Goal: Information Seeking & Learning: Learn about a topic

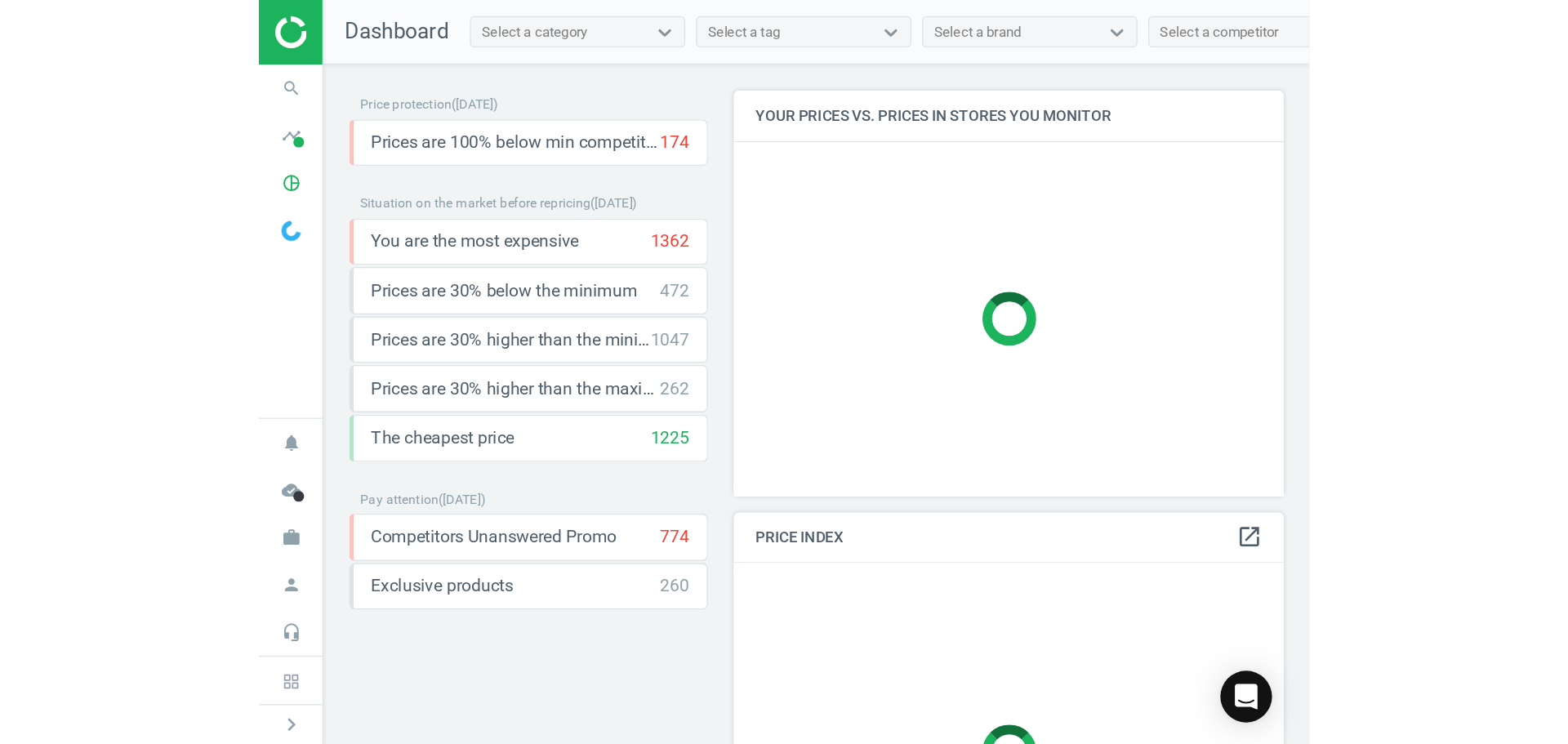
scroll to position [332, 1201]
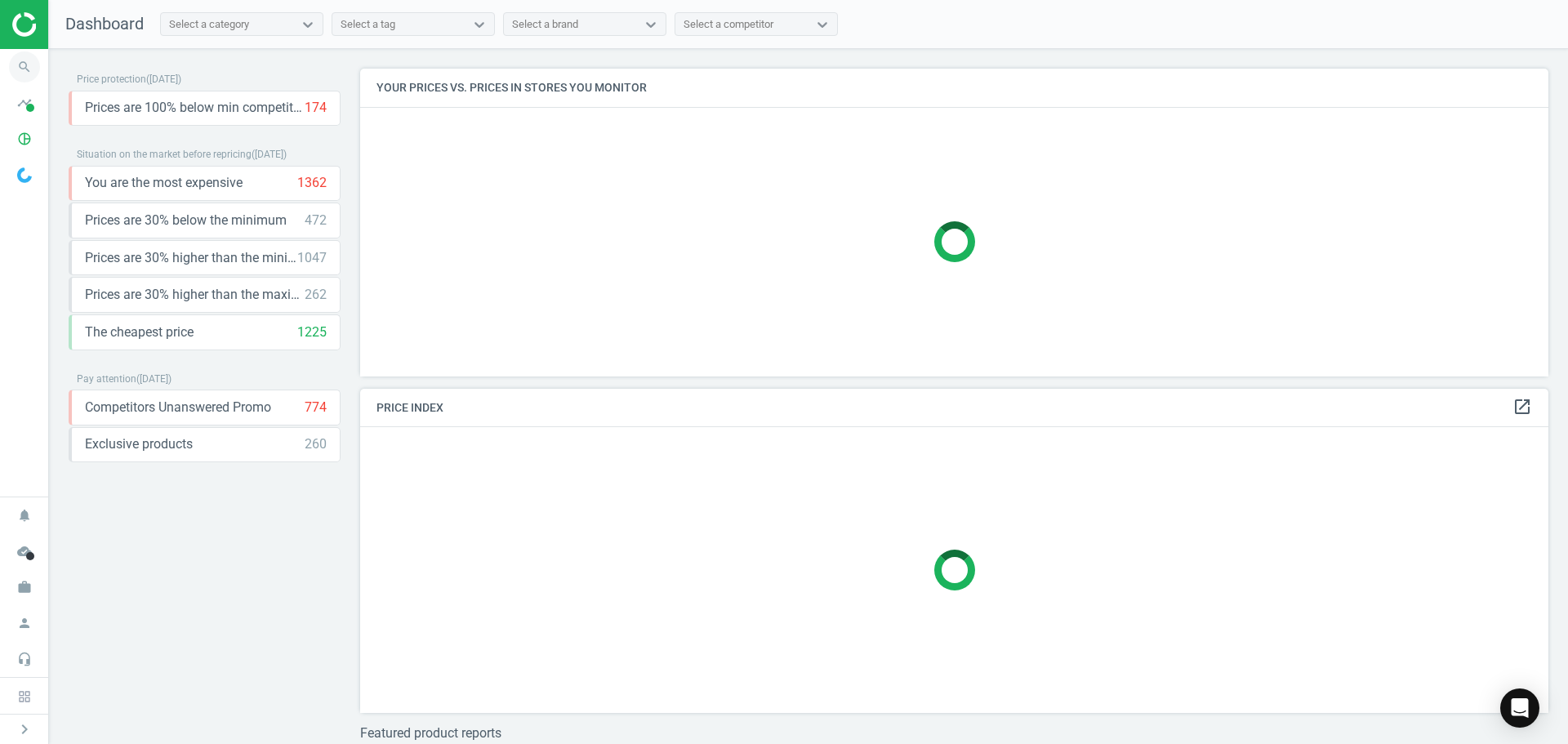
click at [19, 74] on icon "search" at bounding box center [24, 66] width 31 height 31
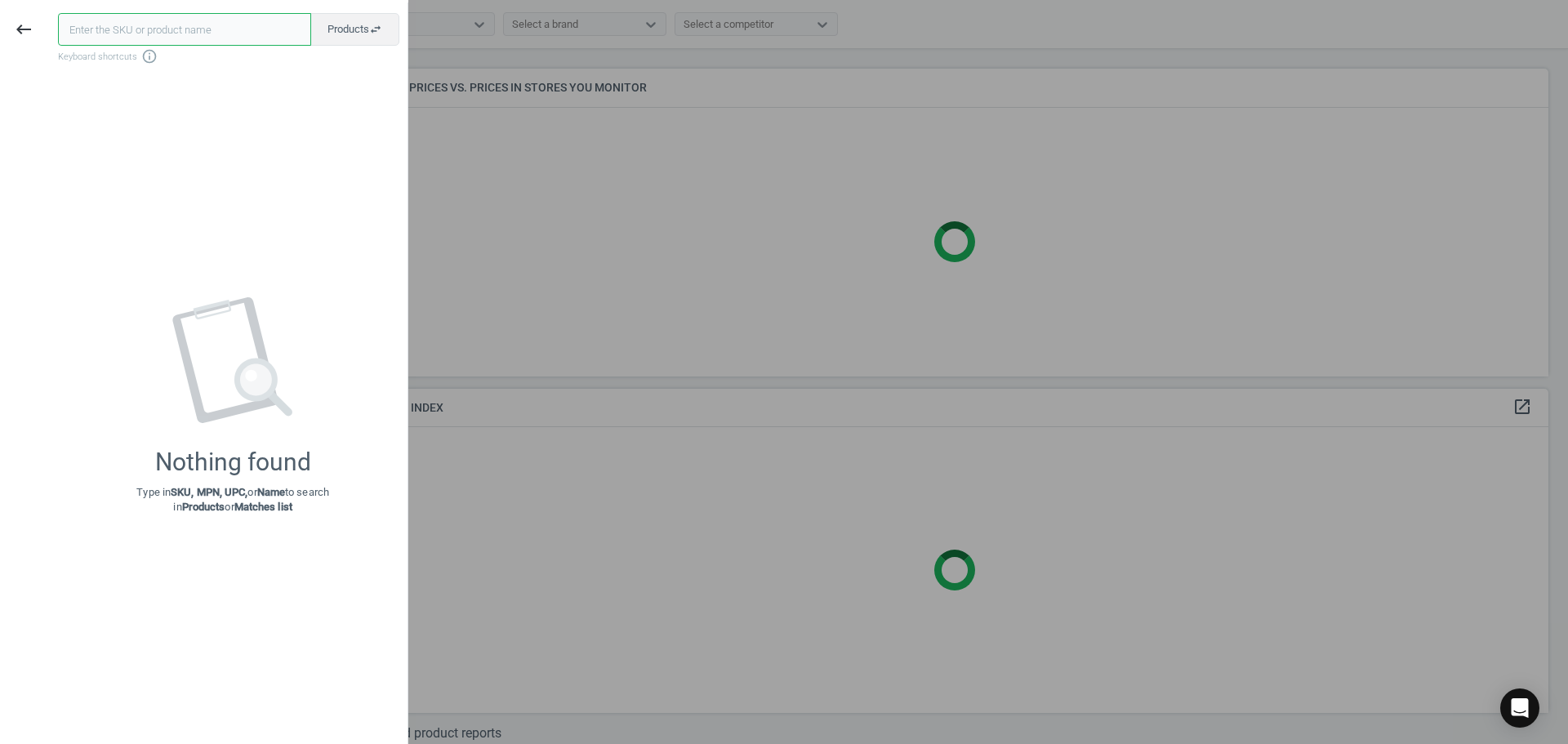
click at [183, 22] on input "text" at bounding box center [185, 30] width 253 height 32
paste input "130965"
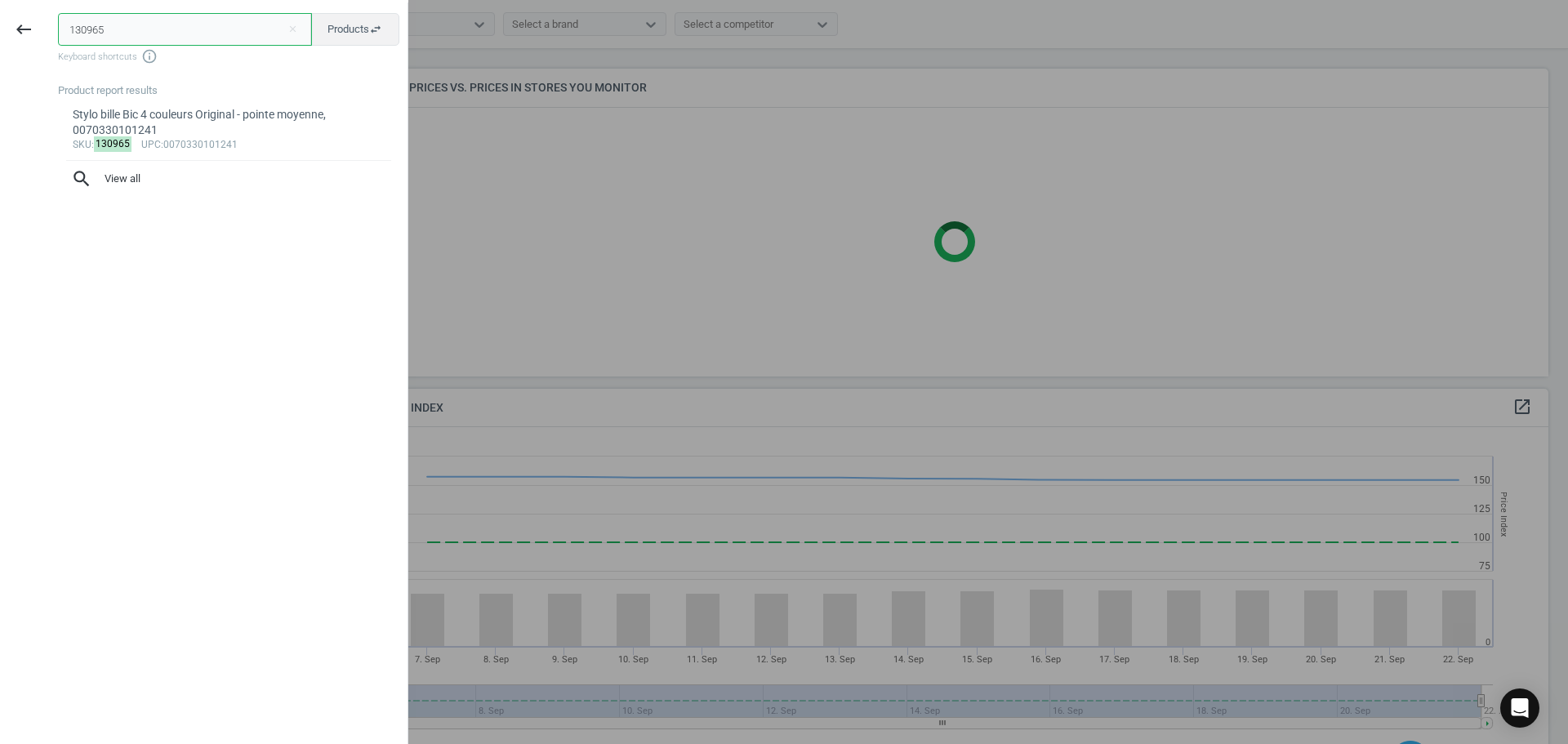
scroll to position [401, 1201]
type input "130965"
click at [243, 124] on div "Stylo bille Bic 4 couleurs Original - pointe moyenne, 0070330101241" at bounding box center [229, 122] width 313 height 31
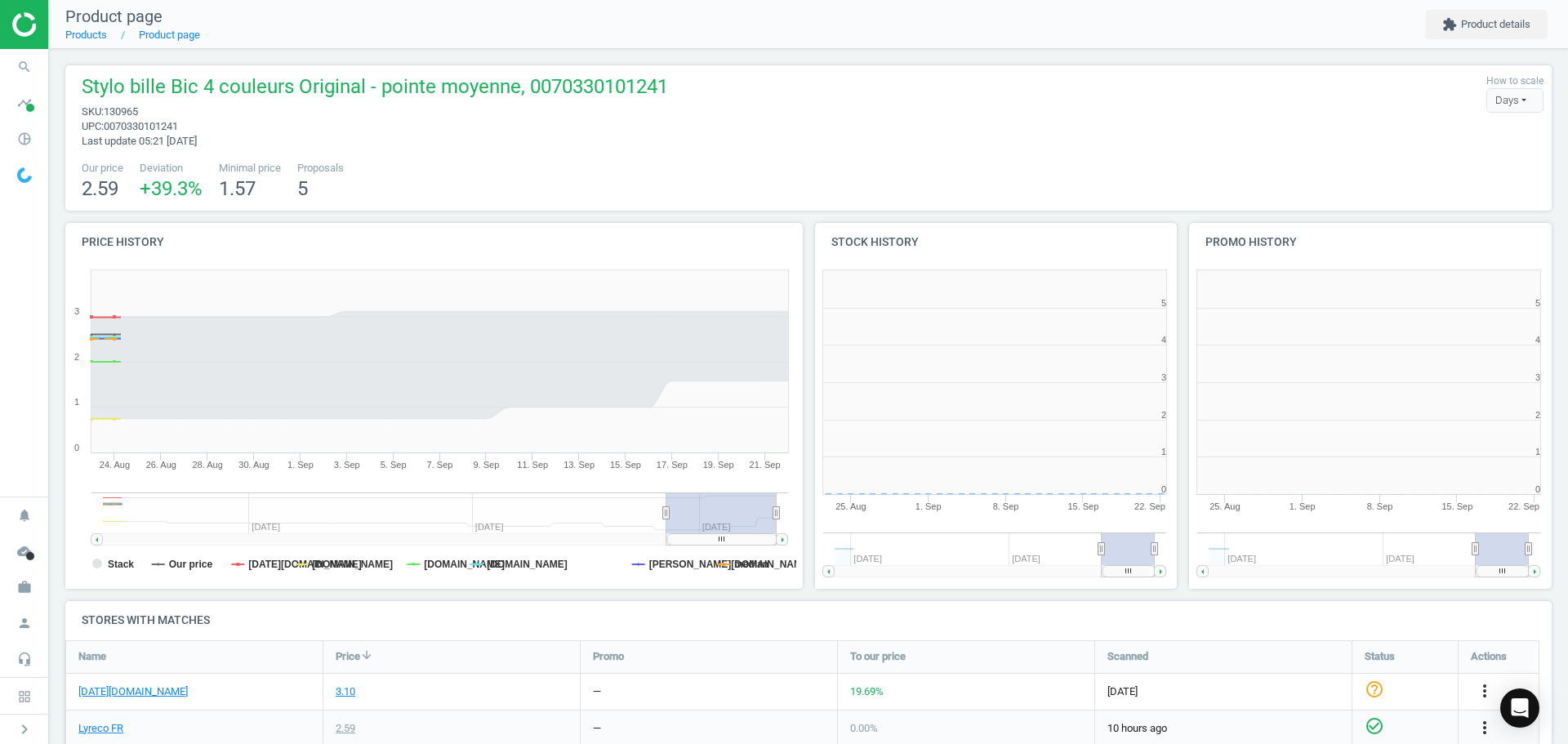
scroll to position [352, 384]
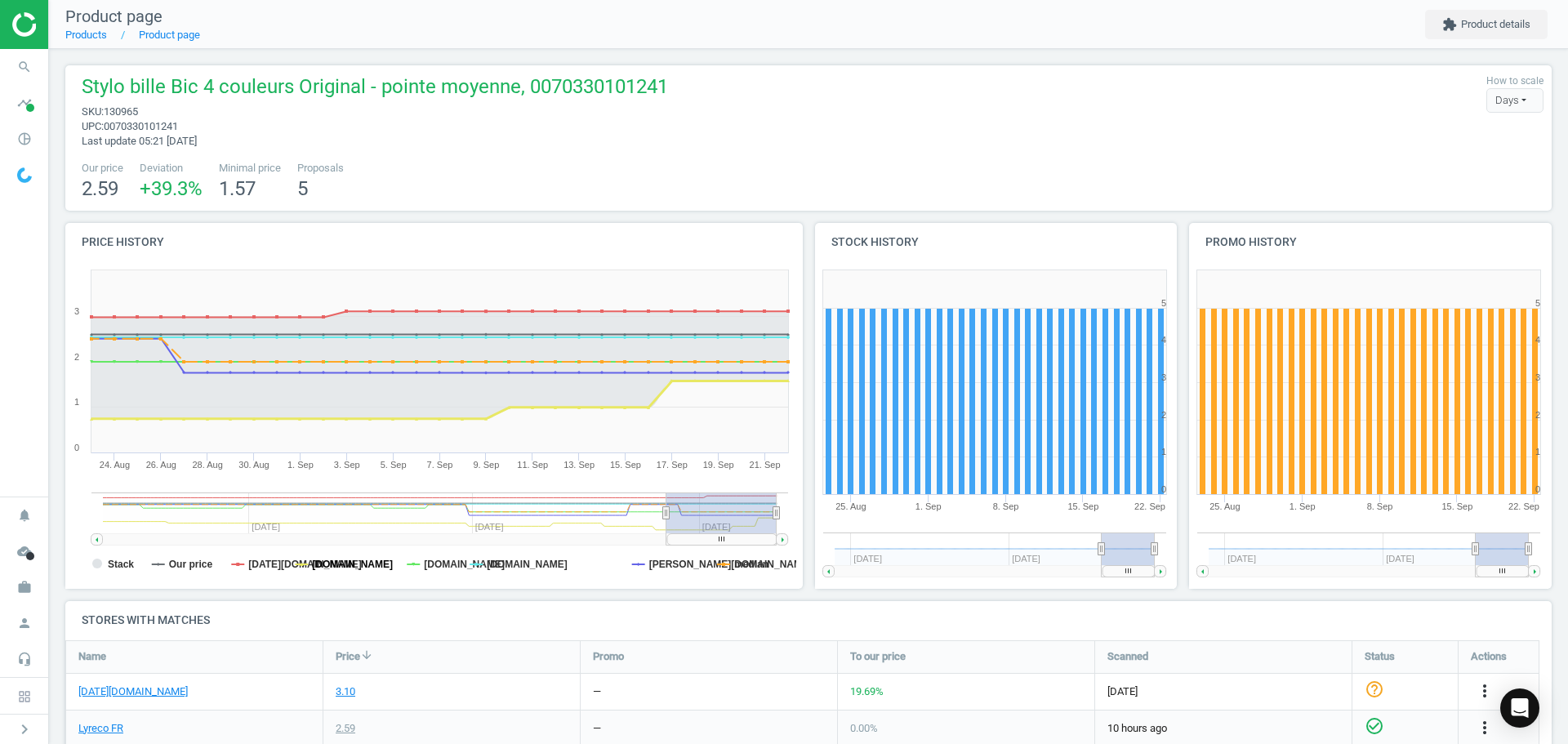
click at [366, 563] on tspan "[DOMAIN_NAME]" at bounding box center [352, 564] width 81 height 12
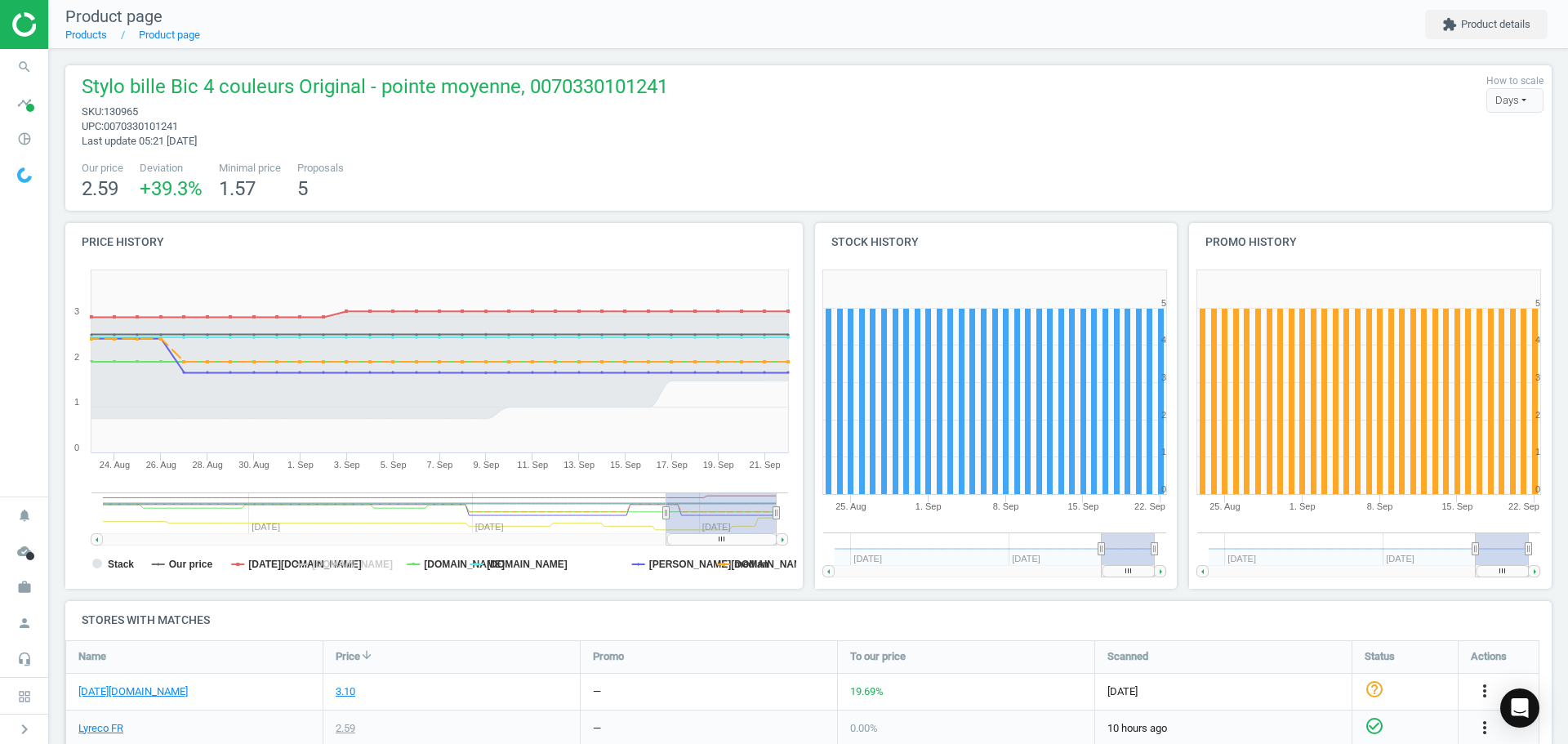
click at [366, 563] on tspan "[DOMAIN_NAME]" at bounding box center [352, 564] width 81 height 12
click at [438, 567] on tspan "[DOMAIN_NAME]" at bounding box center [464, 564] width 81 height 12
drag, startPoint x: 534, startPoint y: 563, endPoint x: 561, endPoint y: 563, distance: 27.0
click at [535, 563] on tspan "[DOMAIN_NAME]" at bounding box center [527, 564] width 81 height 12
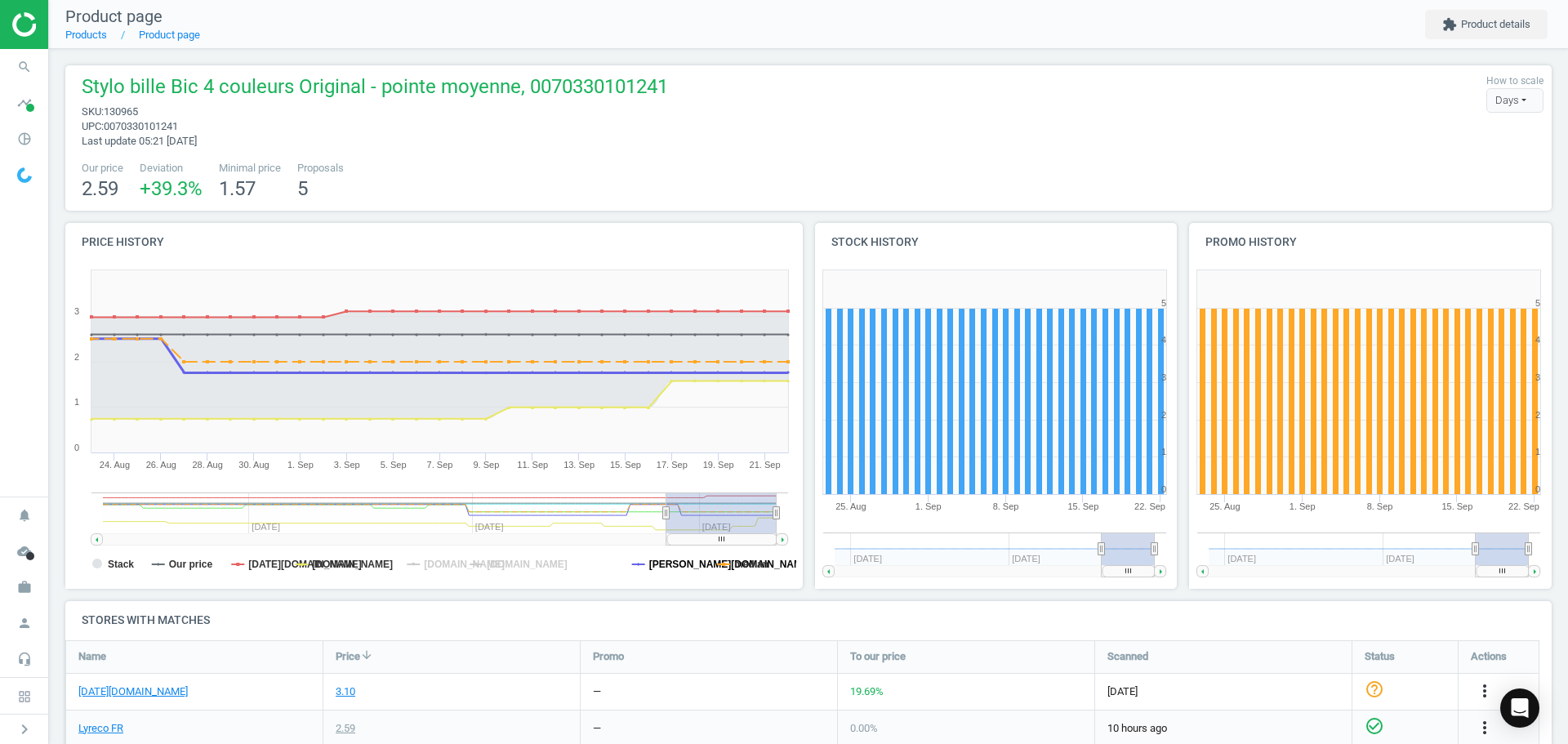
click at [674, 564] on tspan "[PERSON_NAME][DOMAIN_NAME]" at bounding box center [730, 564] width 163 height 12
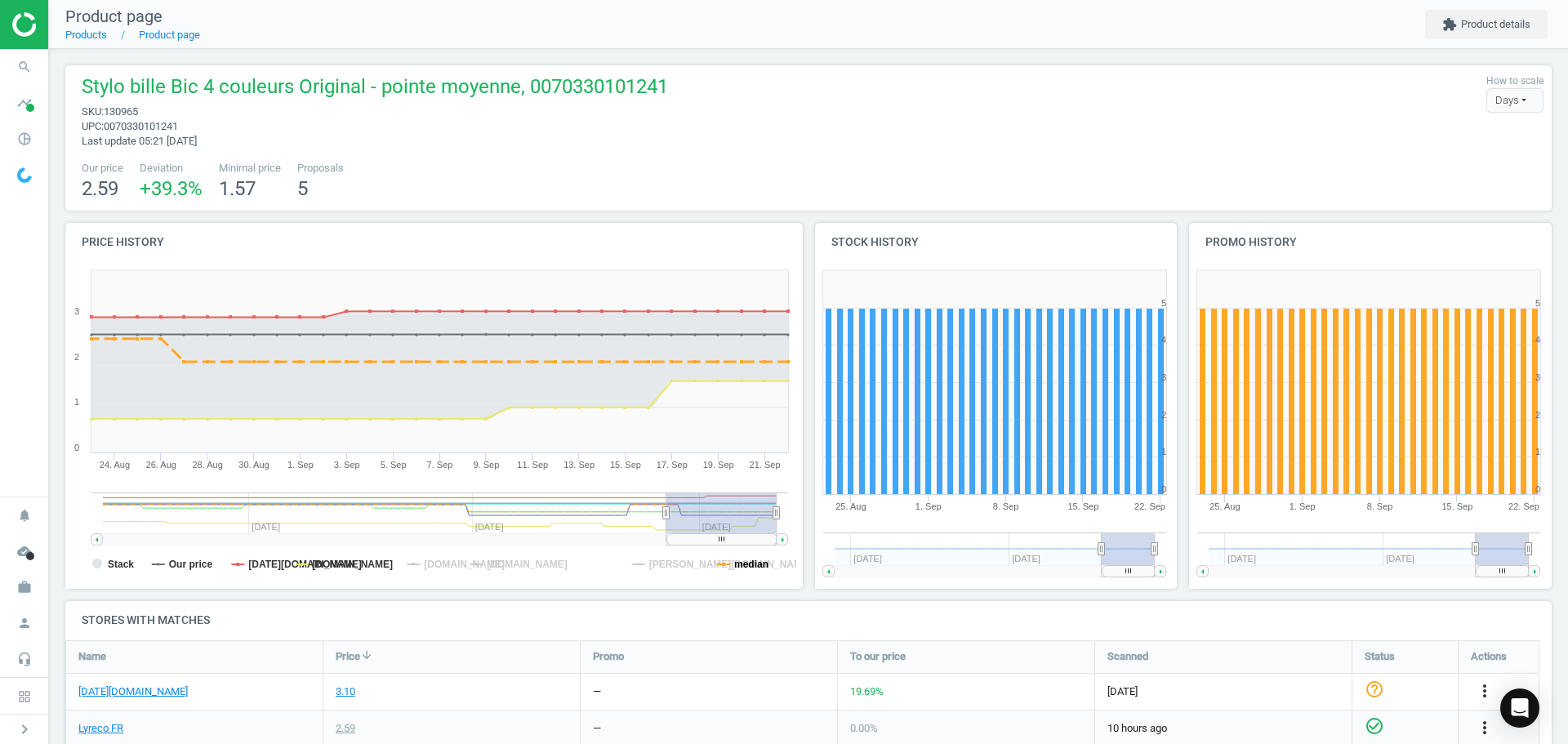
click at [744, 561] on tspan "median" at bounding box center [751, 564] width 34 height 12
click at [283, 565] on rect at bounding box center [431, 426] width 731 height 327
click at [256, 567] on tspan "[DATE][DOMAIN_NAME]" at bounding box center [304, 564] width 112 height 12
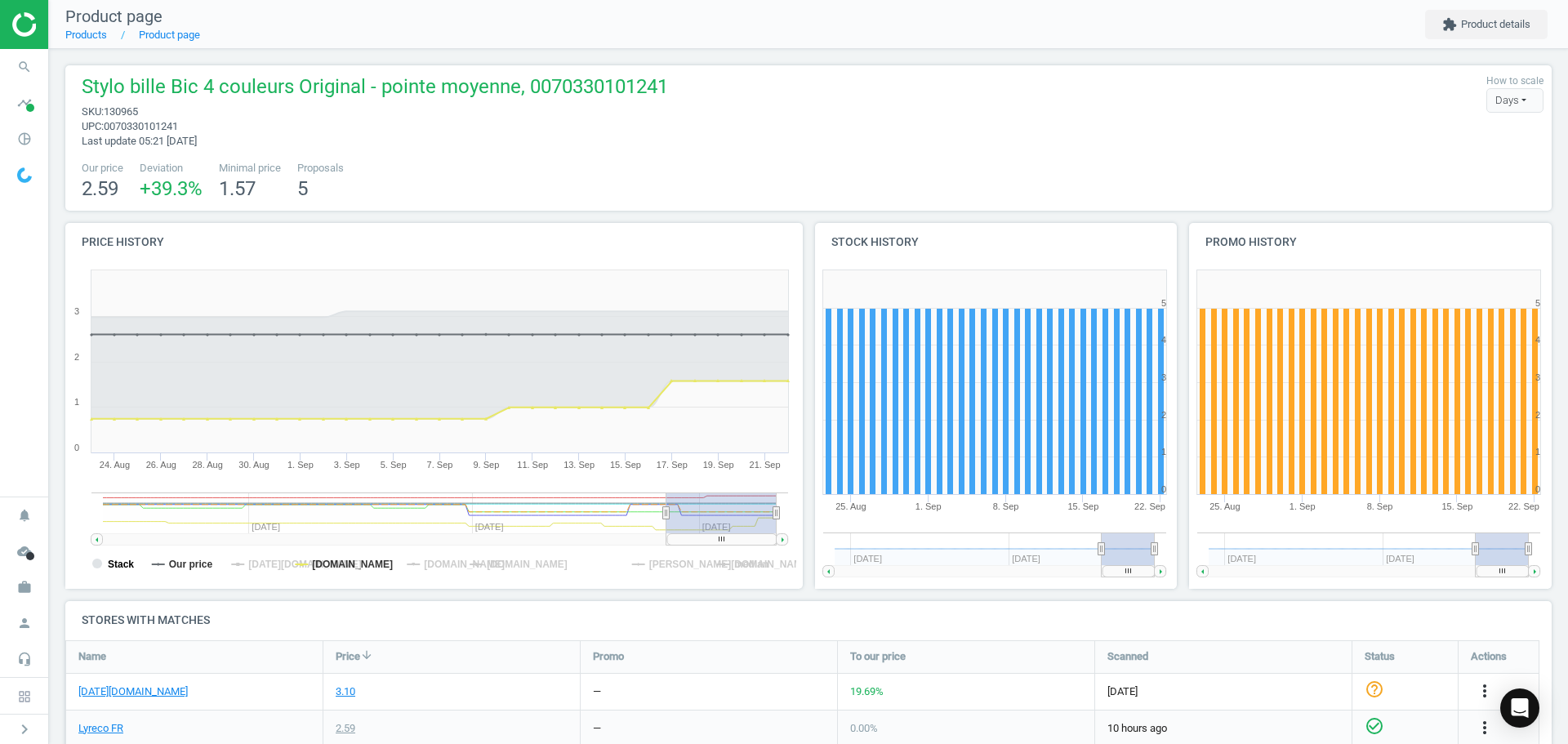
click at [119, 567] on tspan "Stack" at bounding box center [120, 564] width 26 height 12
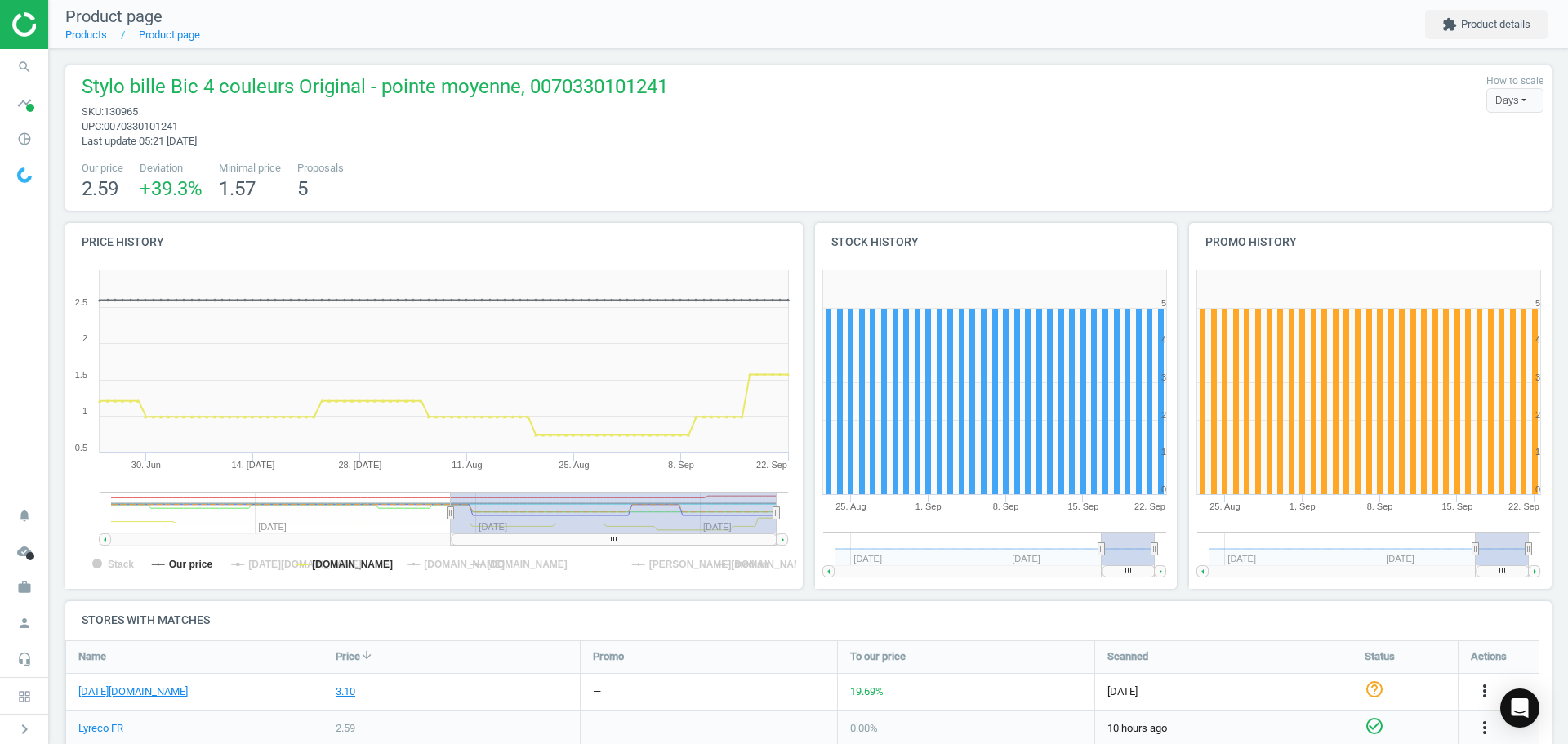
drag, startPoint x: 669, startPoint y: 511, endPoint x: 451, endPoint y: 544, distance: 220.5
click at [451, 544] on g at bounding box center [444, 518] width 688 height 53
click at [182, 567] on tspan "Our price" at bounding box center [190, 564] width 44 height 12
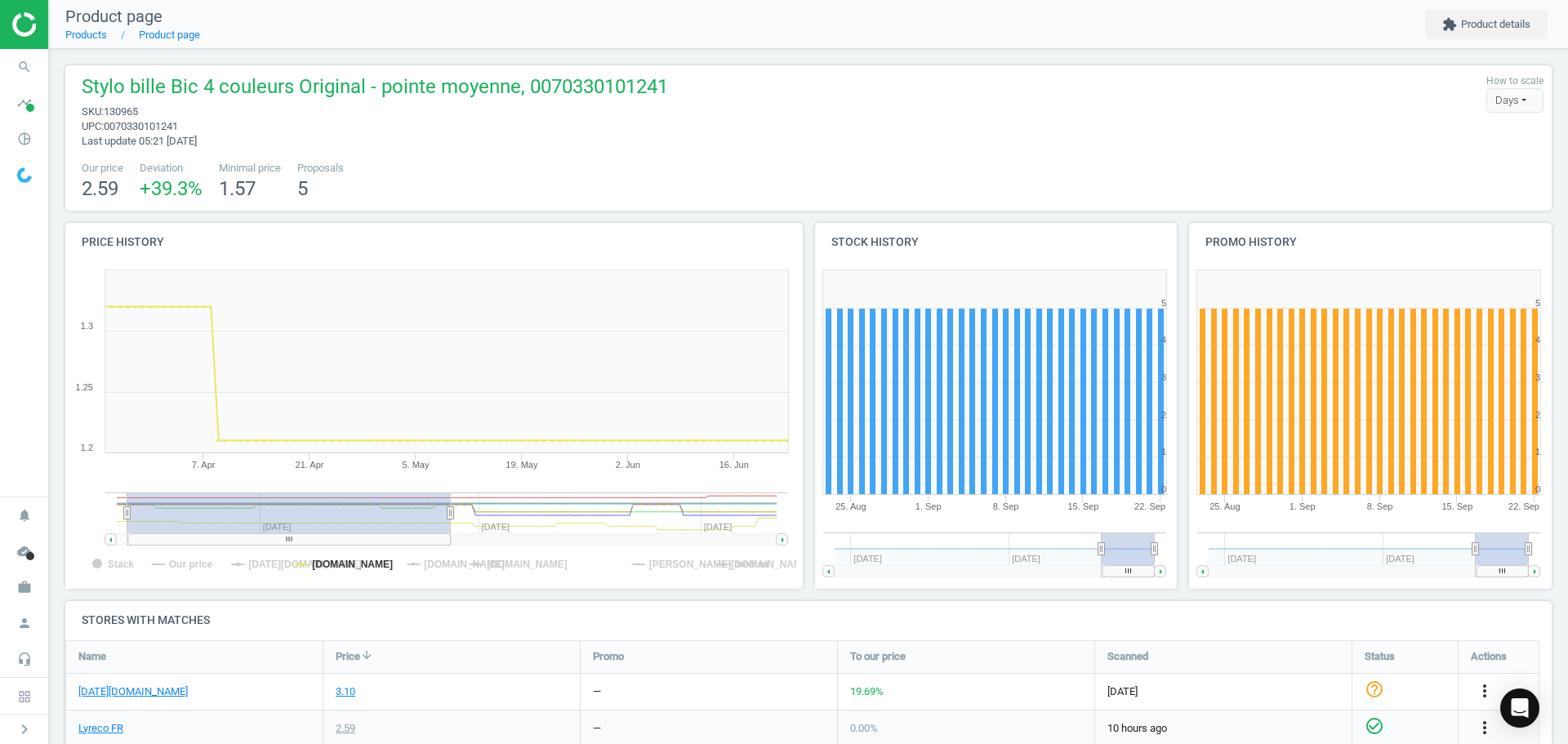
drag, startPoint x: 630, startPoint y: 539, endPoint x: 304, endPoint y: 550, distance: 326.2
click at [304, 550] on icon "Created with Highstock 6.2.0 Stack Our price [DATE][DOMAIN_NAME] [DOMAIN_NAME] …" at bounding box center [431, 426] width 731 height 327
drag, startPoint x: 324, startPoint y: 535, endPoint x: 298, endPoint y: 535, distance: 26.0
click at [298, 535] on rect at bounding box center [278, 539] width 323 height 12
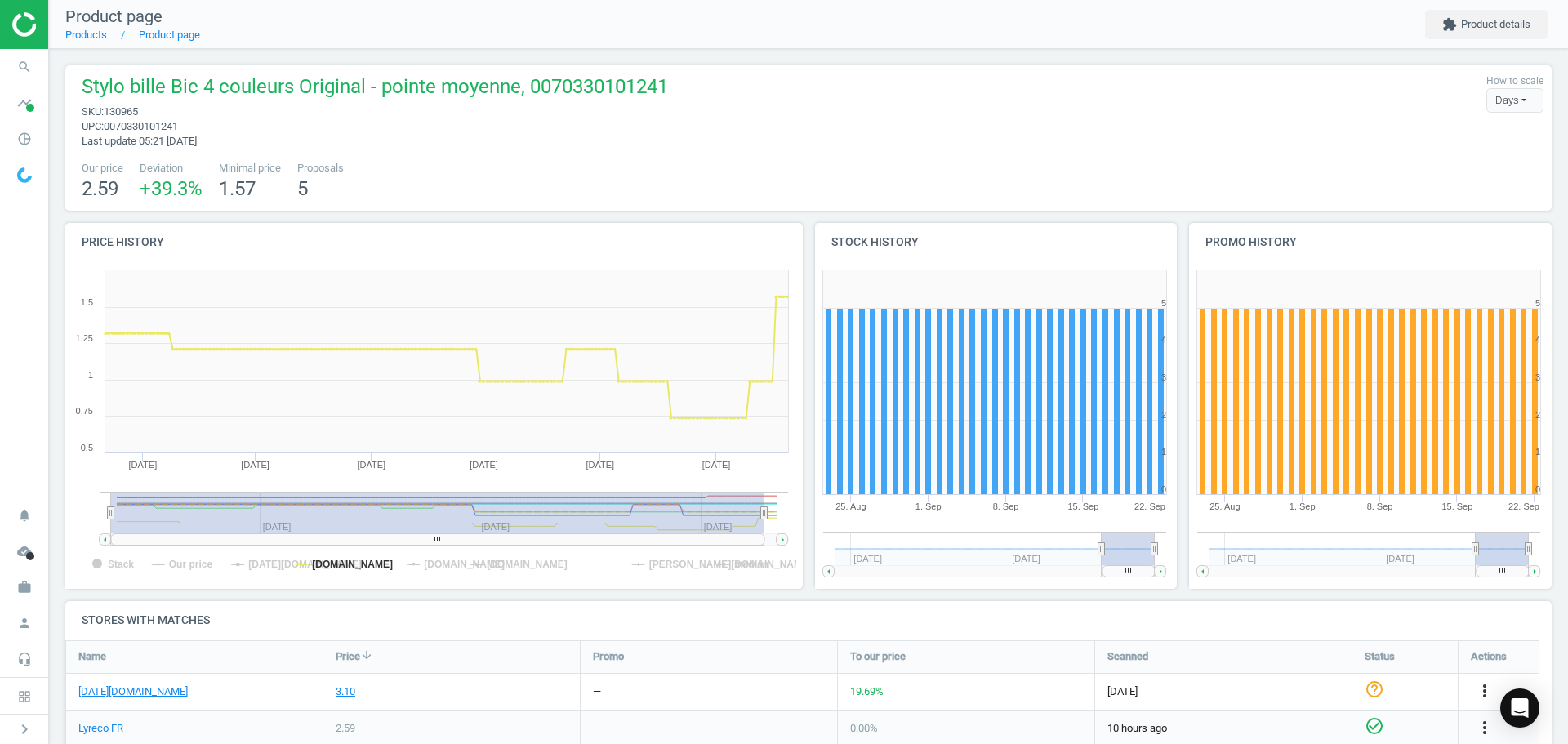
drag, startPoint x: 439, startPoint y: 508, endPoint x: 891, endPoint y: 519, distance: 452.1
click at [891, 519] on div "Price history Created with Highstock 6.2.0 Stack Our price [DATE][DOMAIN_NAME] …" at bounding box center [808, 412] width 1498 height 378
drag, startPoint x: 765, startPoint y: 514, endPoint x: 791, endPoint y: 509, distance: 26.5
click at [791, 509] on icon "Created with Highstock 6.2.0 Stack Our price [DATE][DOMAIN_NAME] [DOMAIN_NAME] …" at bounding box center [431, 426] width 731 height 327
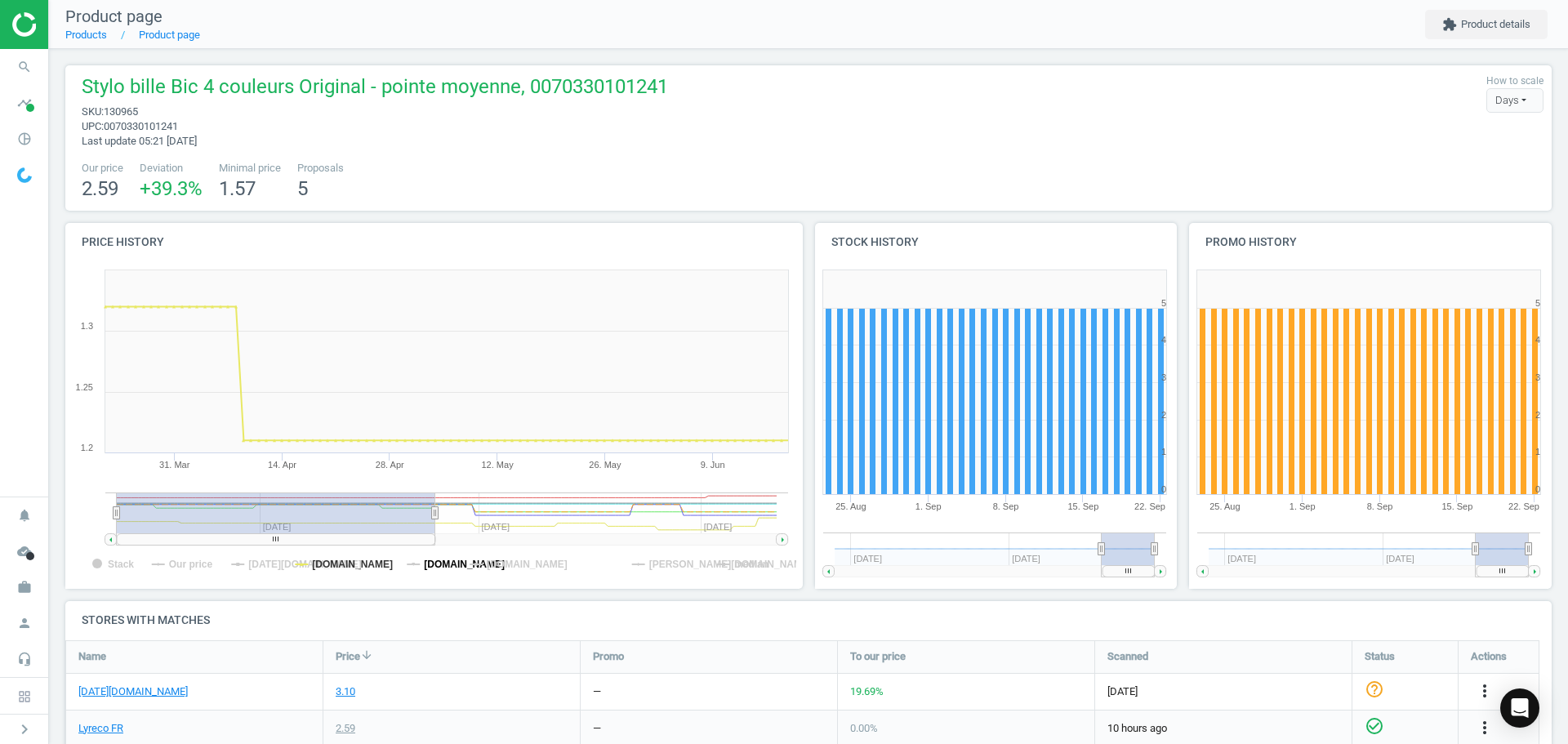
drag, startPoint x: 777, startPoint y: 513, endPoint x: 436, endPoint y: 568, distance: 345.4
click at [436, 567] on icon "Created with Highstock 6.2.0 Stack Our price [DATE][DOMAIN_NAME] [DOMAIN_NAME] …" at bounding box center [431, 426] width 731 height 327
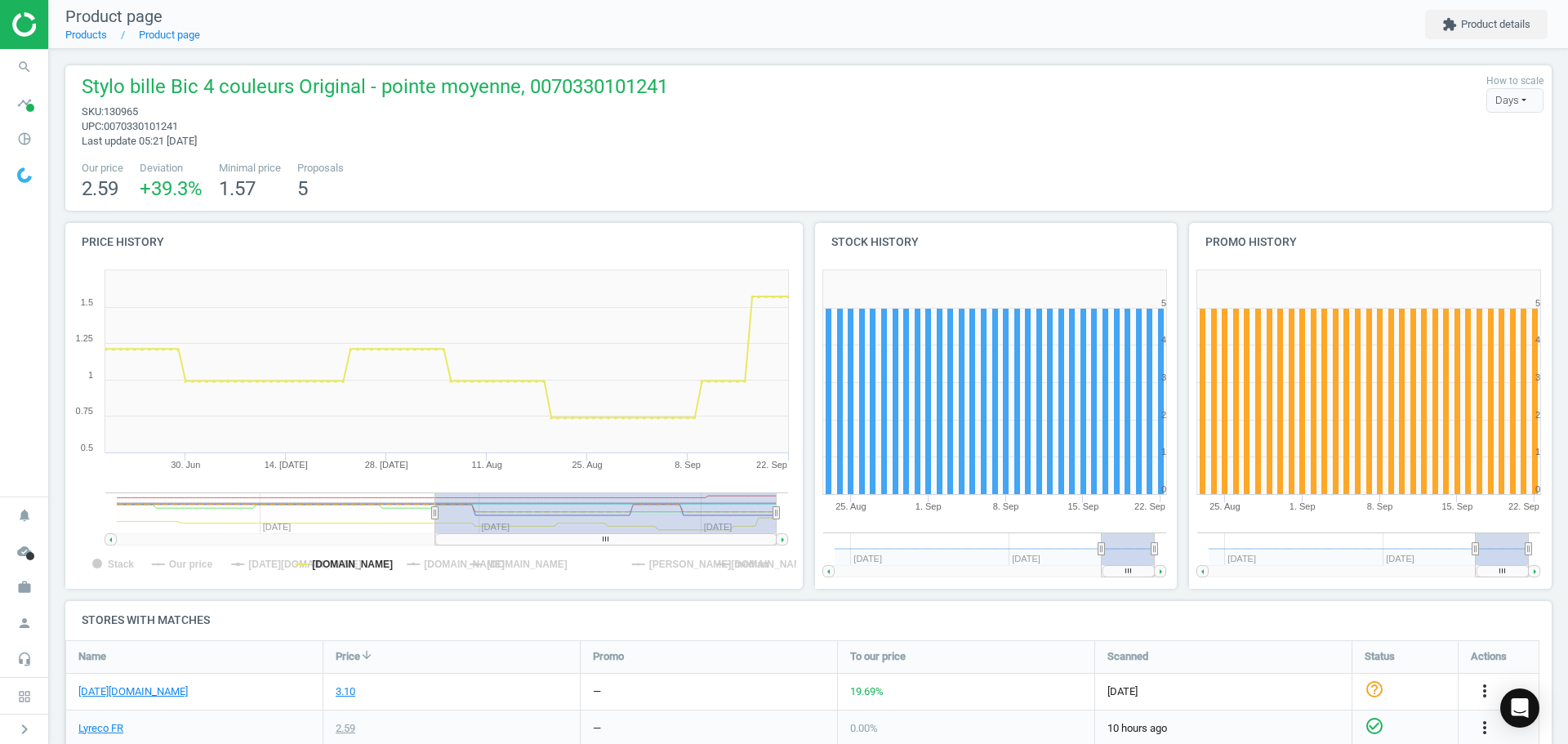
drag, startPoint x: 115, startPoint y: 516, endPoint x: 789, endPoint y: 516, distance: 674.0
click at [789, 516] on icon "Created with Highstock 6.2.0 Stack Our price [DATE][DOMAIN_NAME] [DOMAIN_NAME] …" at bounding box center [431, 426] width 731 height 327
